Goal: Task Accomplishment & Management: Use online tool/utility

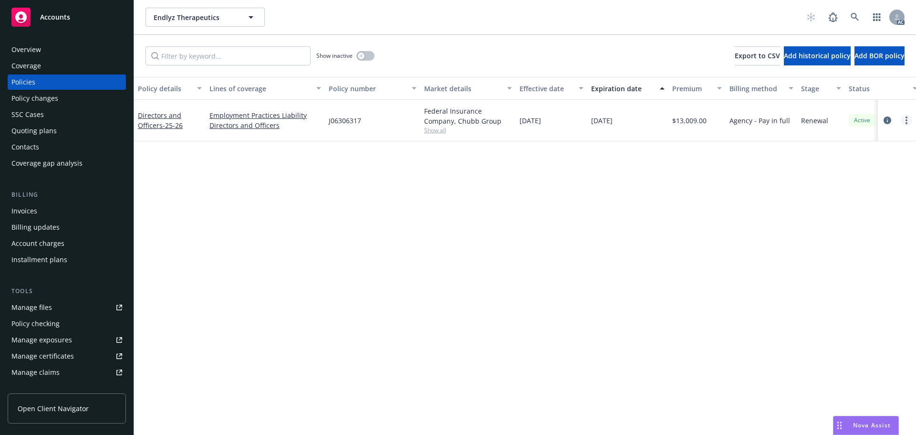
click at [903, 121] on link "more" at bounding box center [906, 119] width 11 height 11
click at [820, 253] on link "Copy logging email" at bounding box center [855, 254] width 112 height 19
